Goal: Register for event/course

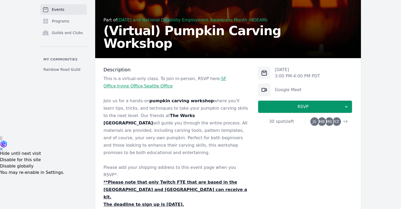
scroll to position [72, 0]
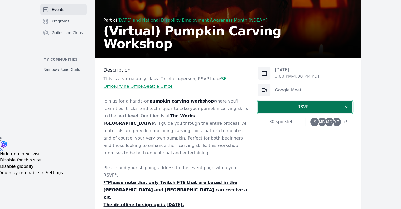
click at [307, 107] on span "RSVP" at bounding box center [302, 107] width 81 height 6
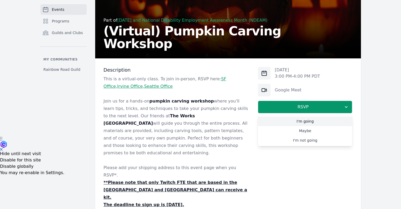
click at [283, 120] on link "I'm going" at bounding box center [305, 120] width 94 height 9
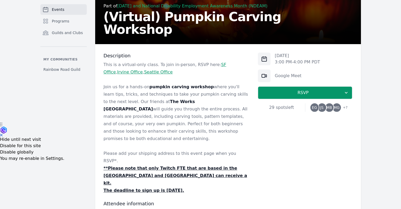
scroll to position [264, 0]
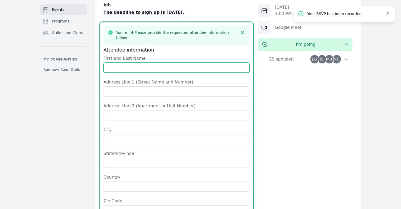
click at [152, 62] on input "First and Last Name" at bounding box center [177, 67] width 146 height 10
type input "[PERSON_NAME]"
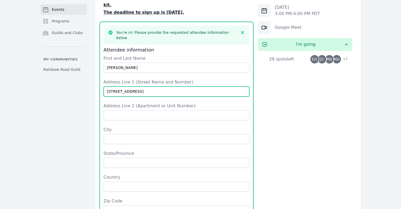
type input "[STREET_ADDRESS]"
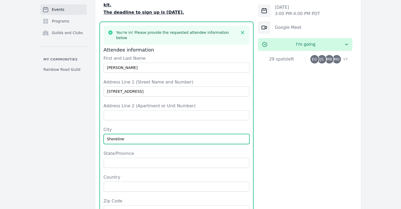
type input "Shoreline"
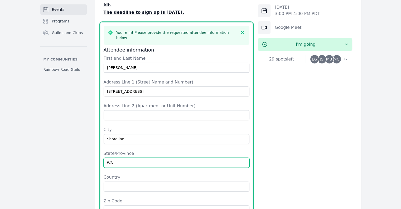
type input "WA"
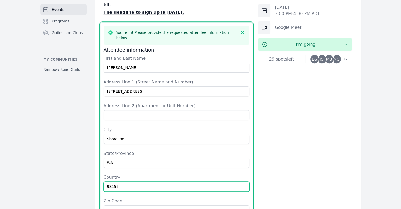
type input "98155"
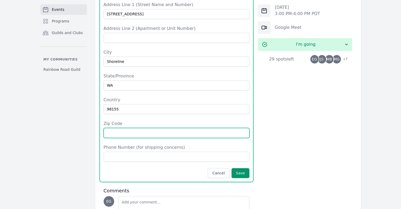
scroll to position [341, 0]
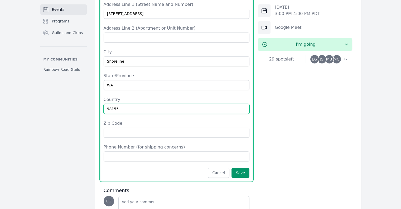
drag, startPoint x: 120, startPoint y: 83, endPoint x: 91, endPoint y: 78, distance: 29.9
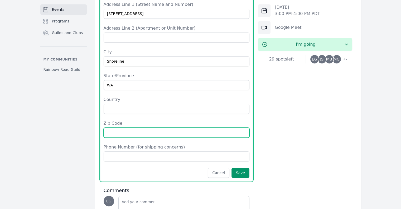
click at [188, 127] on input "Zip Code" at bounding box center [177, 132] width 146 height 10
paste input "98155"
type input "98155"
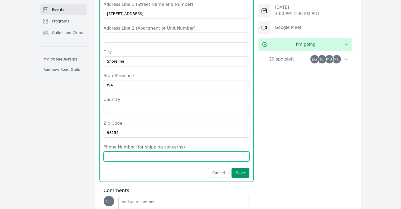
click at [117, 151] on input "Phone Number (for shipping concerns)" at bounding box center [177, 156] width 146 height 10
type input "9716455272"
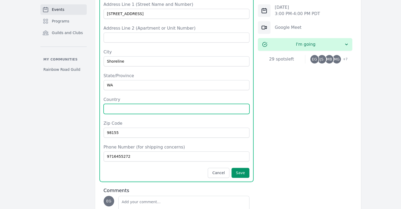
click at [129, 104] on input "Country" at bounding box center [177, 109] width 146 height 10
type input "[GEOGRAPHIC_DATA]"
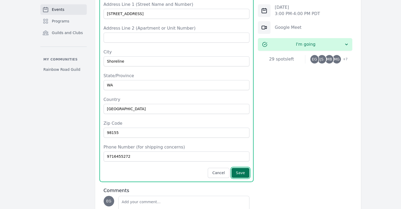
click at [241, 167] on button "Save" at bounding box center [240, 172] width 18 height 10
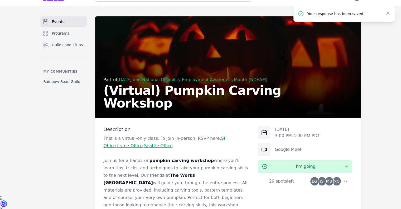
scroll to position [0, 0]
